Goal: Check status: Check status

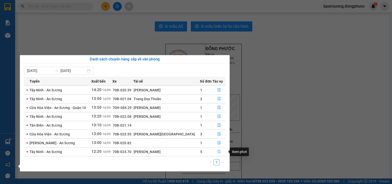
click at [213, 154] on button "button" at bounding box center [219, 152] width 13 height 8
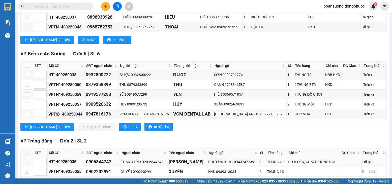
scroll to position [155, 0]
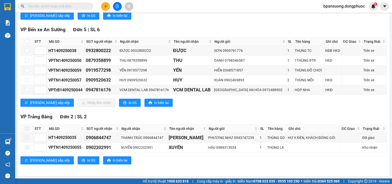
click at [13, 143] on div "Hàng sắp về" at bounding box center [7, 141] width 15 height 11
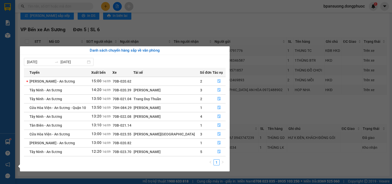
click at [297, 124] on section "Kết quả tìm kiếm ( 3529 ) Bộ lọc Mã ĐH Trạng thái Món hàng Tổng cước Chưa cước …" at bounding box center [196, 92] width 392 height 184
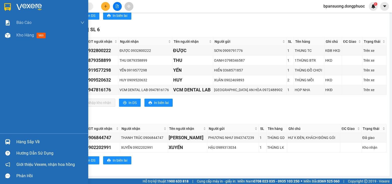
click at [1, 143] on div "Hàng sắp về" at bounding box center [44, 141] width 88 height 11
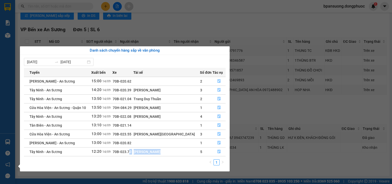
drag, startPoint x: 146, startPoint y: 151, endPoint x: 188, endPoint y: 153, distance: 41.4
click at [188, 153] on tr "Tây Ninh - An Sương 12:20 [DATE] 70B-023.70 [PERSON_NAME] 5" at bounding box center [125, 151] width 202 height 9
click at [188, 153] on div "[PERSON_NAME]" at bounding box center [167, 152] width 66 height 6
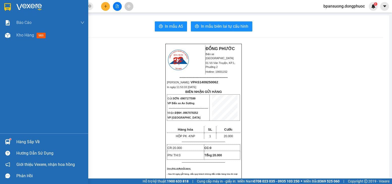
click at [5, 140] on div at bounding box center [7, 142] width 9 height 9
click at [10, 137] on div "Hàng sắp về" at bounding box center [44, 141] width 88 height 11
